Goal: Check status: Check status

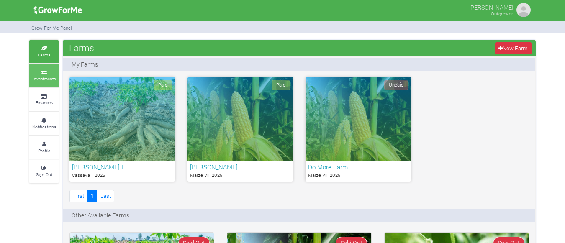
click at [42, 80] on small "Investments" at bounding box center [44, 79] width 23 height 6
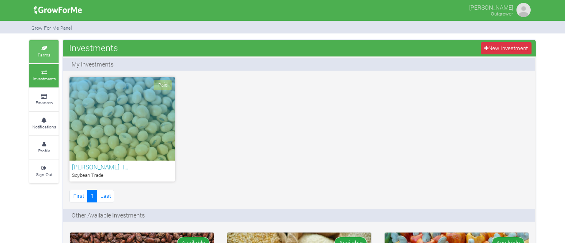
click at [41, 53] on small "Farms" at bounding box center [44, 55] width 13 height 6
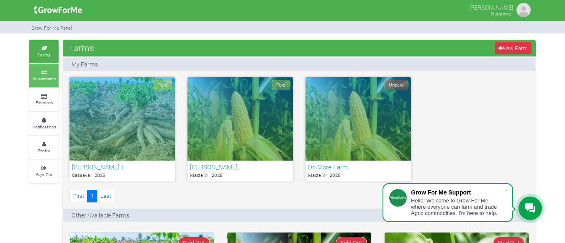
click at [45, 70] on icon at bounding box center [43, 72] width 25 height 4
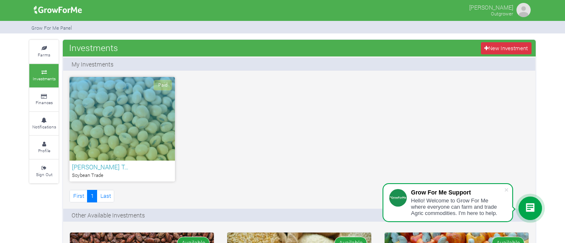
click at [126, 147] on div "Paid" at bounding box center [123, 119] width 106 height 84
click at [124, 166] on h6 "EMMANUEL ANSAH Soybean T…" at bounding box center [122, 167] width 101 height 8
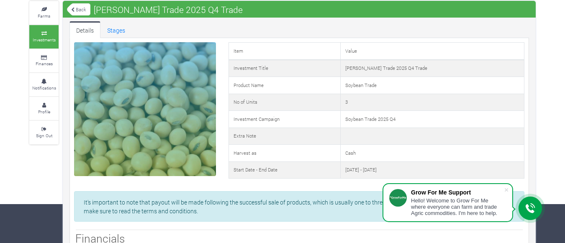
scroll to position [31, 0]
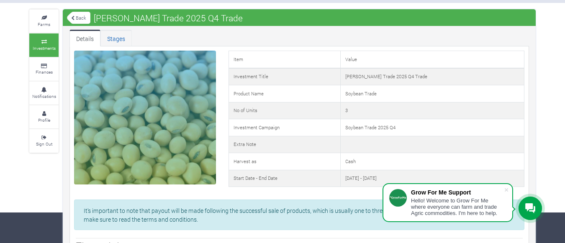
click at [121, 38] on link "Stages" at bounding box center [116, 38] width 31 height 17
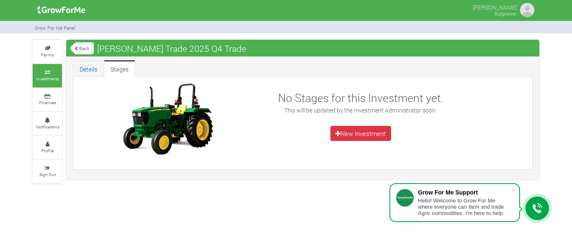
click at [77, 67] on link "Details" at bounding box center [88, 68] width 31 height 17
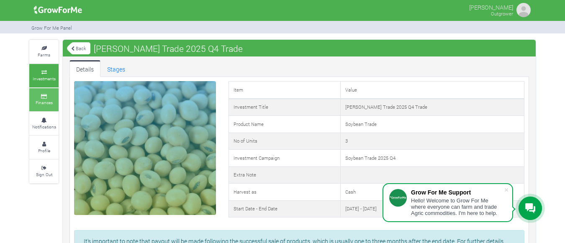
click at [45, 105] on small "Finances" at bounding box center [44, 103] width 17 height 6
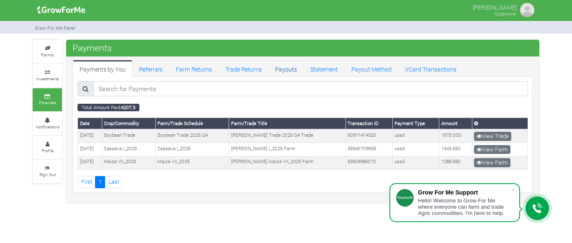
click at [282, 66] on link "Payouts" at bounding box center [285, 68] width 35 height 17
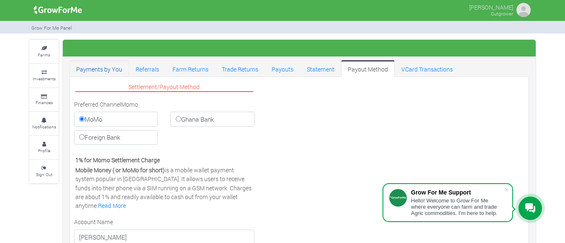
click at [106, 69] on link "Payments by You" at bounding box center [99, 68] width 59 height 17
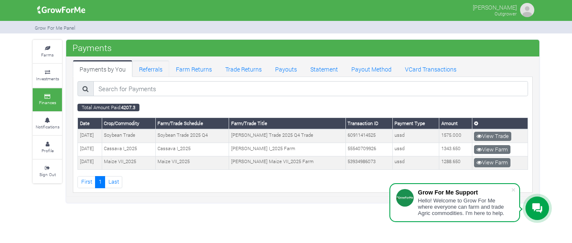
click at [147, 73] on link "Referrals" at bounding box center [150, 68] width 37 height 17
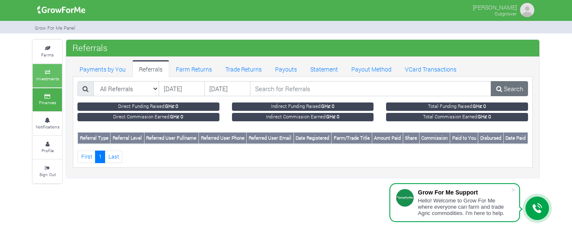
click at [43, 71] on icon at bounding box center [47, 72] width 25 height 4
